Goal: Use online tool/utility

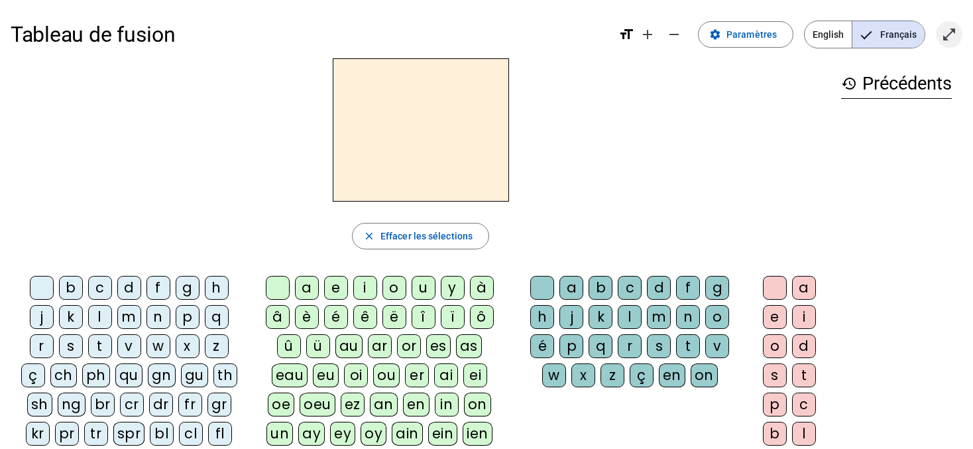
click at [949, 30] on mat-icon "open_in_full" at bounding box center [949, 35] width 16 height 16
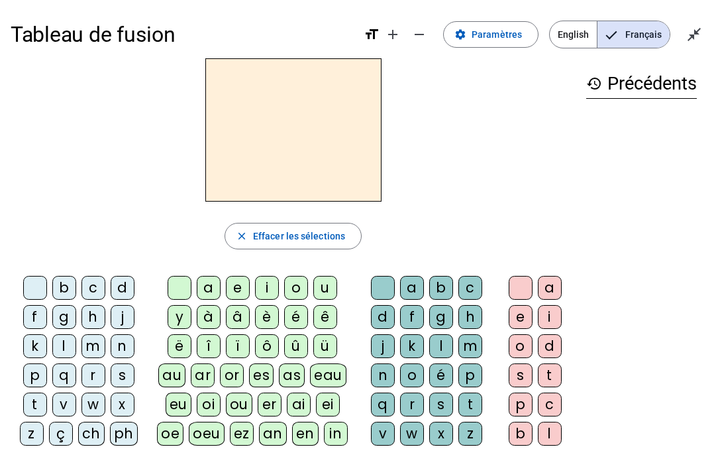
click at [85, 351] on div "m" at bounding box center [93, 346] width 24 height 24
click at [293, 284] on div "o" at bounding box center [296, 288] width 24 height 24
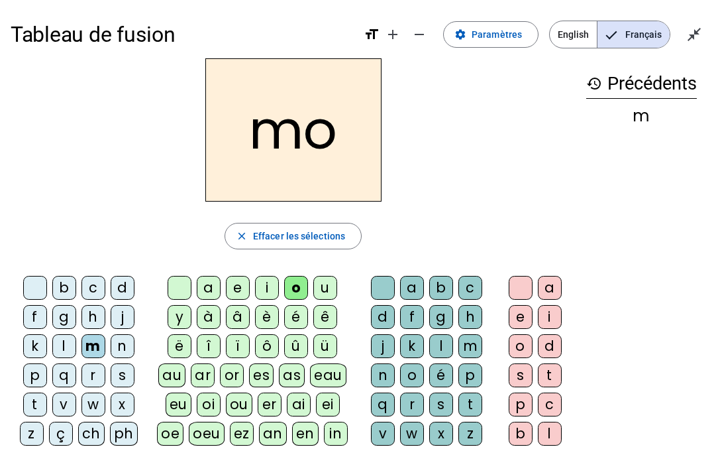
click at [466, 404] on div "t" at bounding box center [471, 404] width 24 height 24
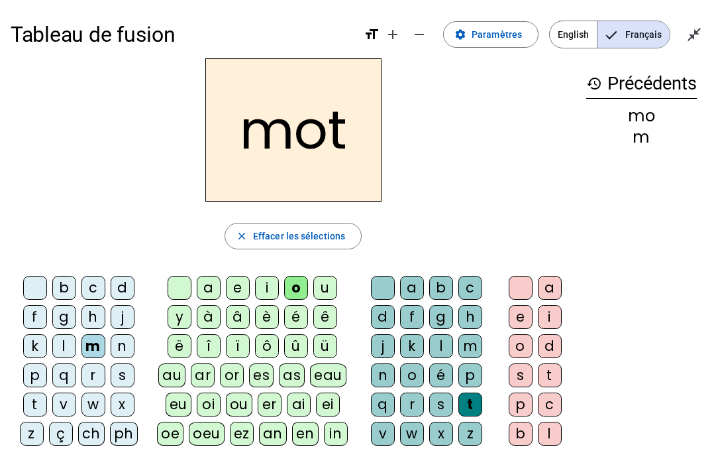
click at [37, 374] on div "p" at bounding box center [35, 375] width 24 height 24
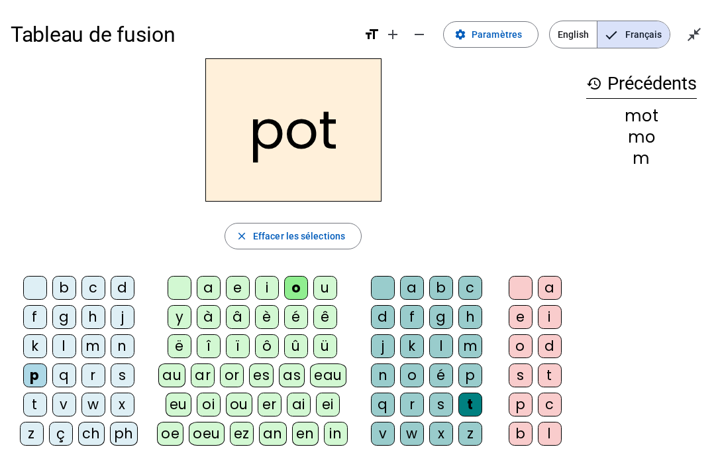
click at [70, 347] on div "l" at bounding box center [64, 346] width 24 height 24
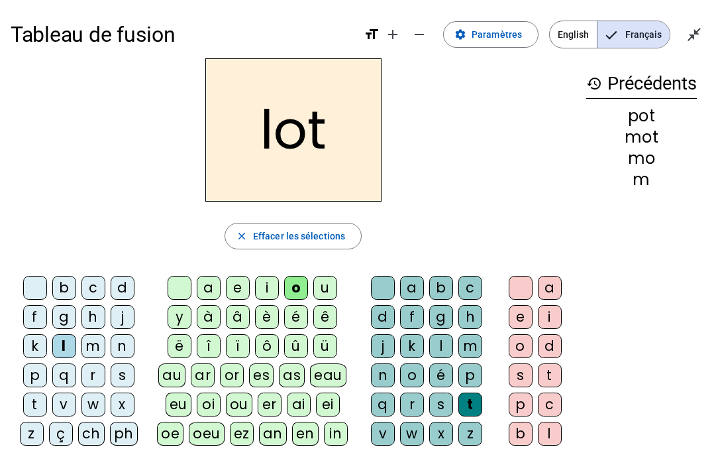
click at [93, 376] on div "r" at bounding box center [93, 375] width 24 height 24
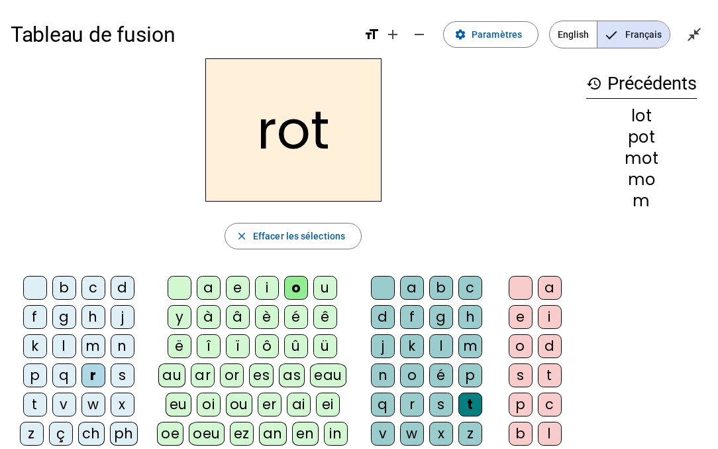
click at [208, 293] on div "a" at bounding box center [209, 288] width 24 height 24
click at [384, 284] on div at bounding box center [383, 288] width 24 height 24
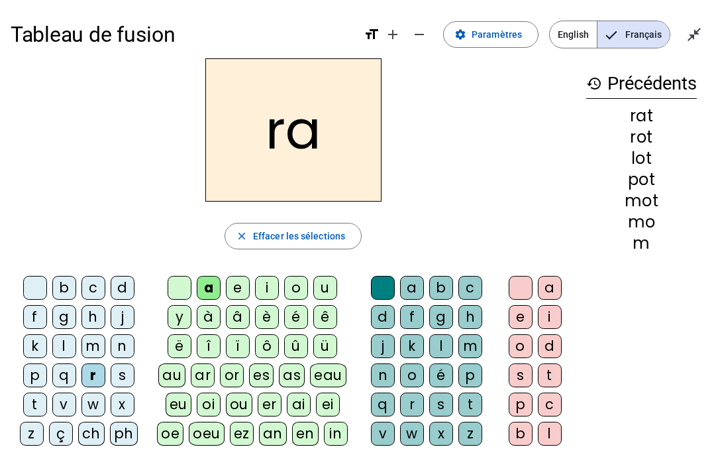
click at [476, 402] on div "t" at bounding box center [471, 404] width 24 height 24
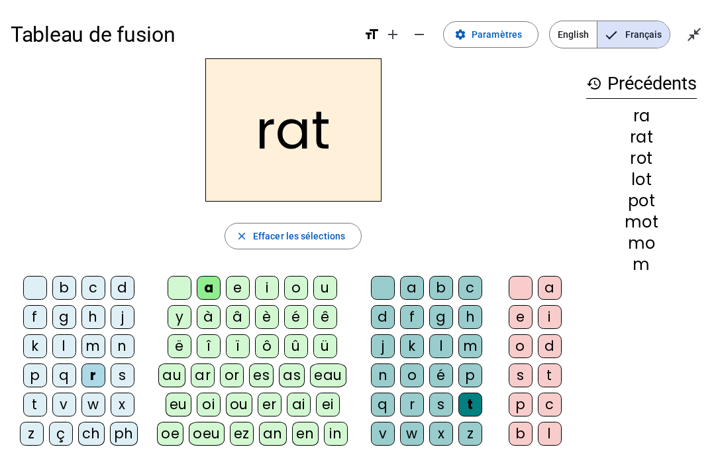
click at [270, 291] on div "i" at bounding box center [267, 288] width 24 height 24
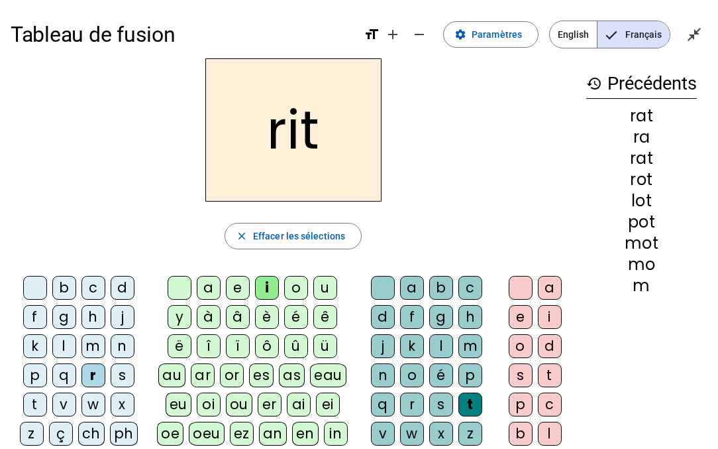
click at [62, 404] on div "v" at bounding box center [64, 404] width 24 height 24
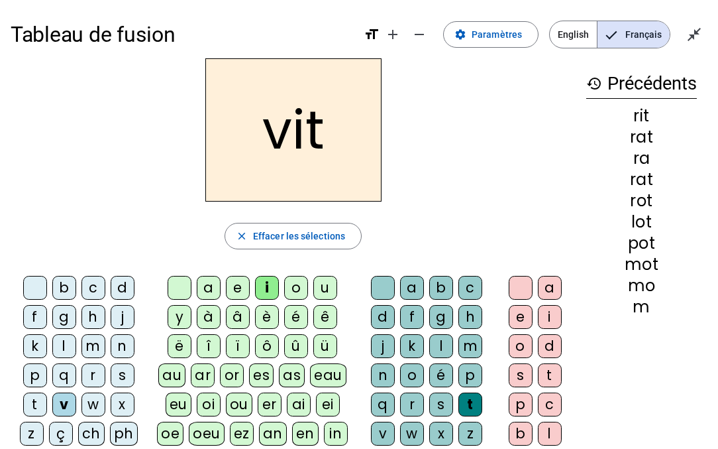
click at [121, 282] on div "d" at bounding box center [123, 288] width 24 height 24
